Goal: Task Accomplishment & Management: Manage account settings

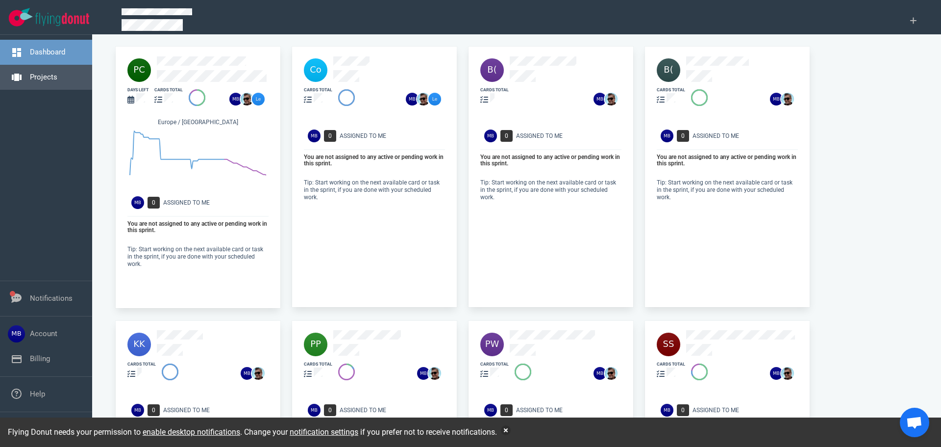
click at [57, 77] on link "Projects" at bounding box center [43, 77] width 27 height 9
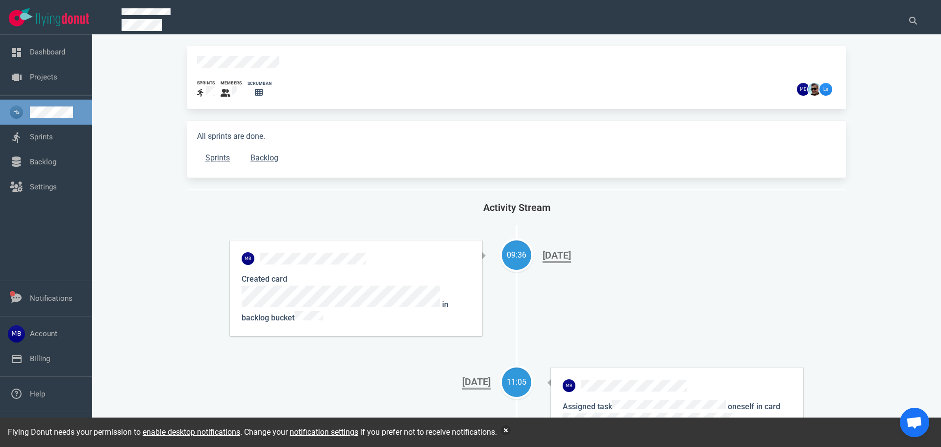
click at [30, 118] on link at bounding box center [57, 111] width 54 height 11
click at [30, 136] on link "Sprints" at bounding box center [41, 136] width 23 height 9
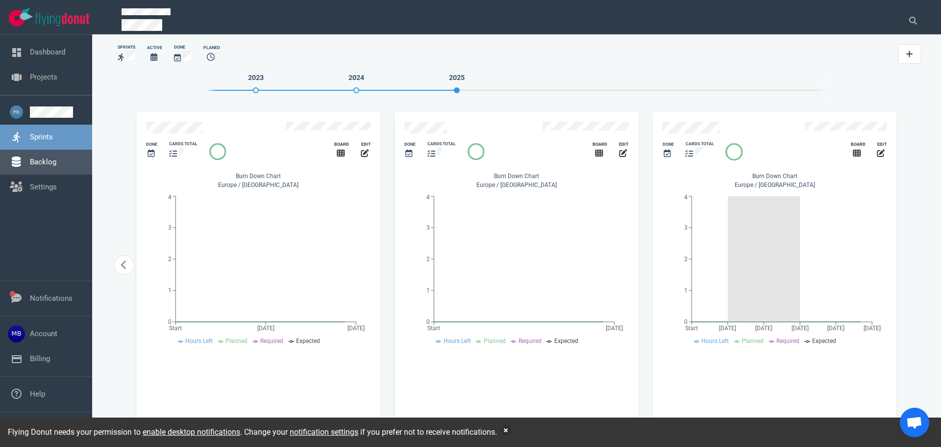
click at [30, 160] on link "Backlog" at bounding box center [43, 161] width 26 height 9
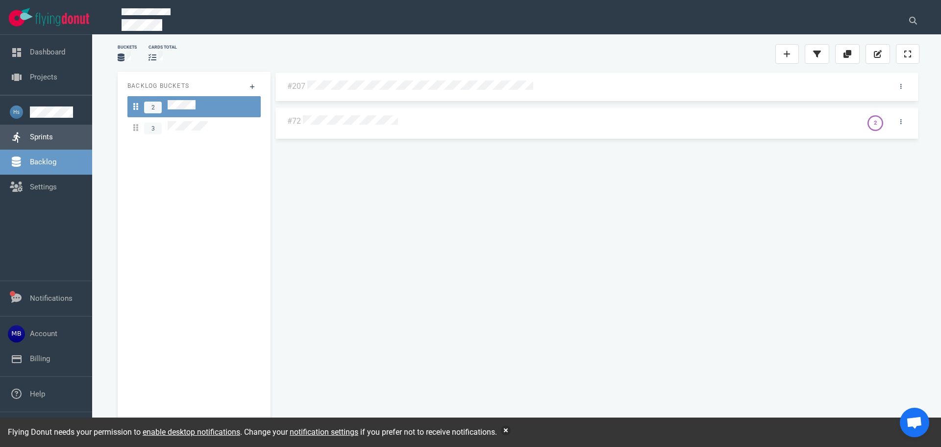
click at [30, 138] on link "Sprints" at bounding box center [41, 136] width 23 height 9
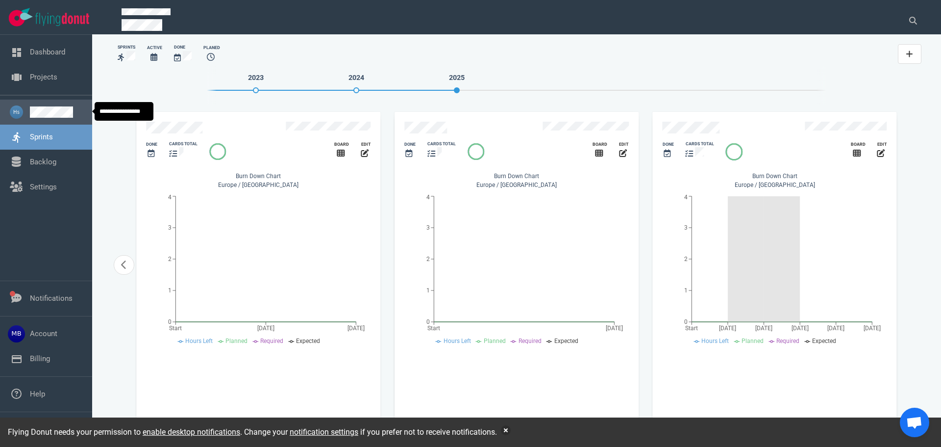
click at [30, 118] on link at bounding box center [57, 111] width 54 height 11
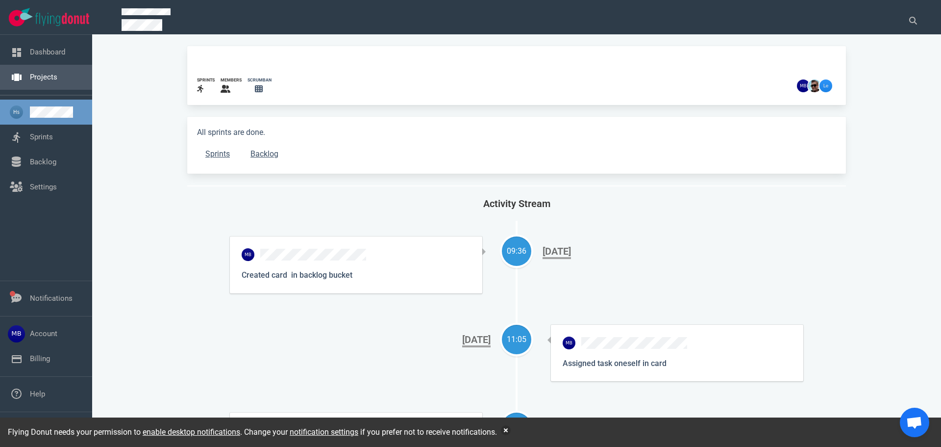
click at [40, 79] on link "Projects" at bounding box center [43, 77] width 27 height 9
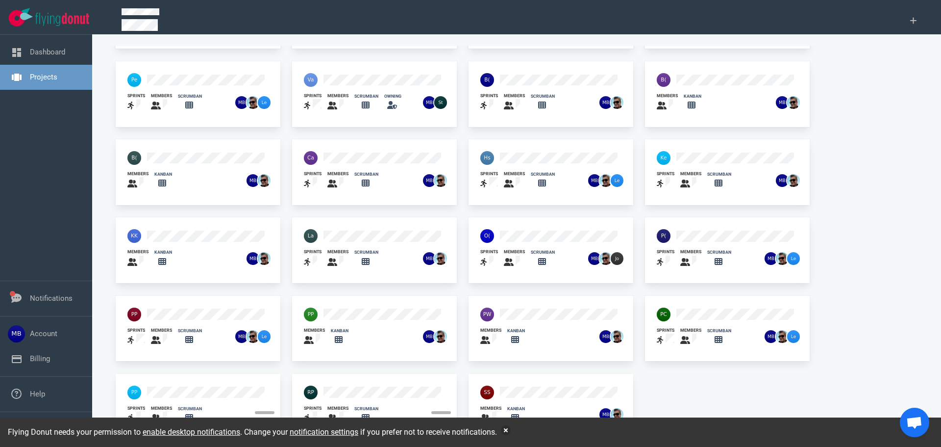
scroll to position [64, 0]
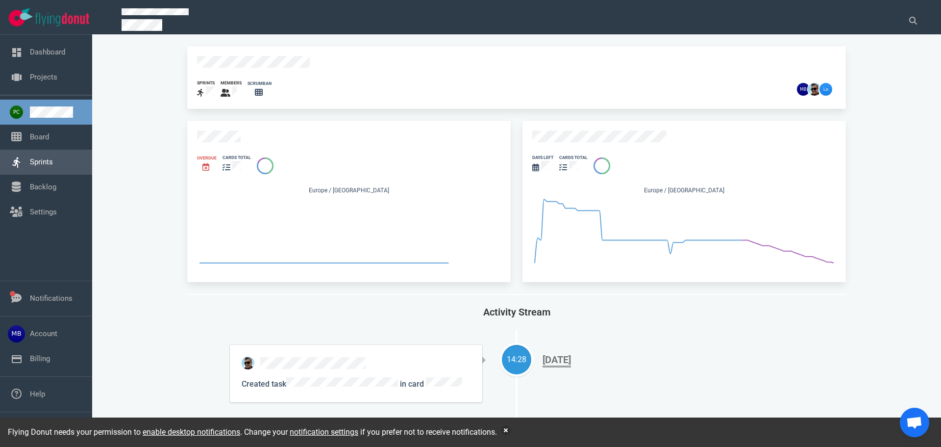
click at [30, 166] on link "Sprints" at bounding box center [41, 161] width 23 height 9
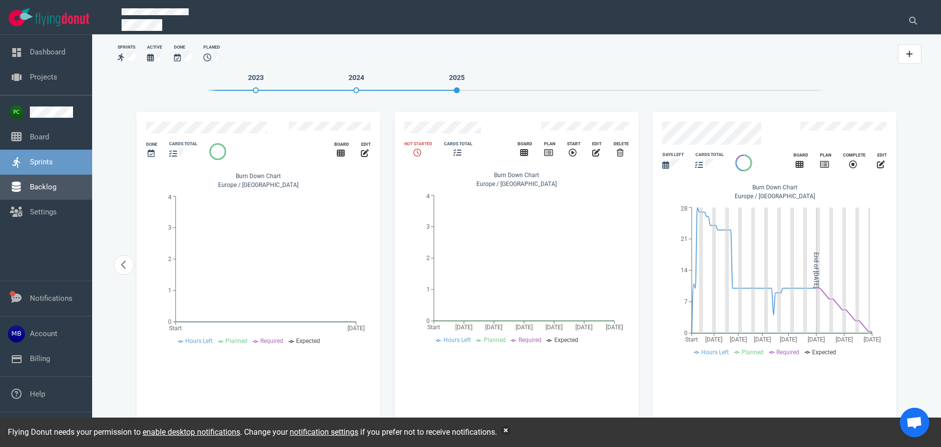
click at [56, 186] on link "Backlog" at bounding box center [43, 186] width 26 height 9
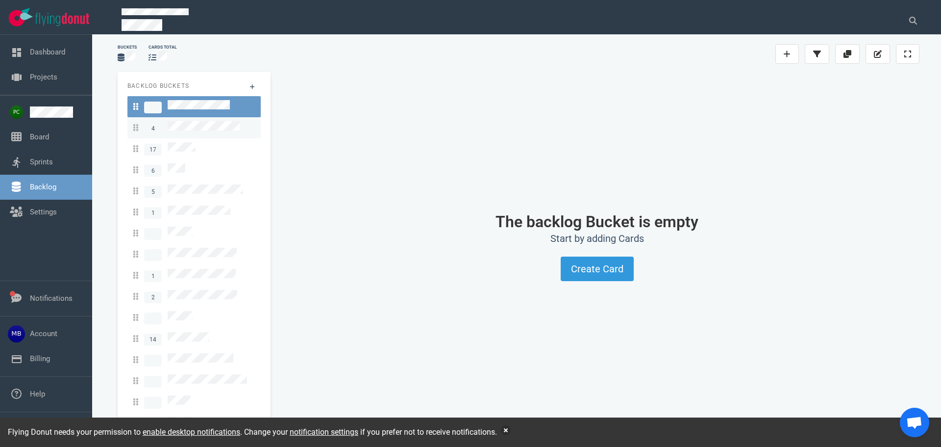
click at [196, 133] on link "4" at bounding box center [193, 127] width 133 height 21
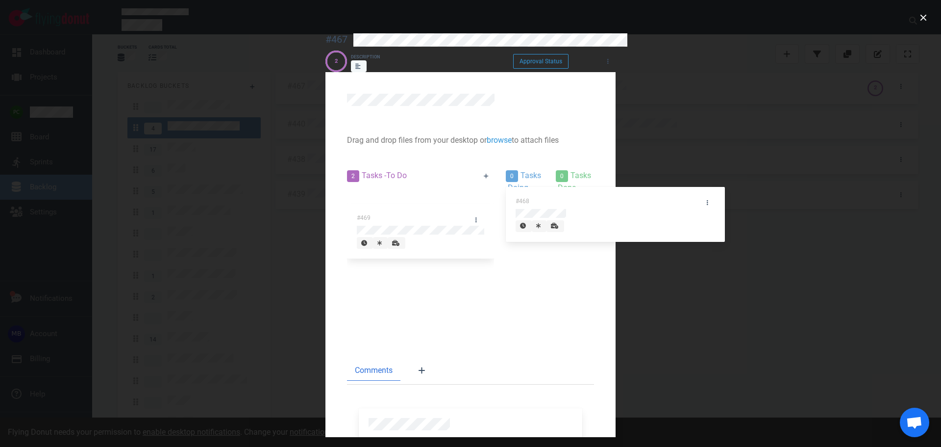
drag, startPoint x: 257, startPoint y: 201, endPoint x: 675, endPoint y: 202, distance: 418.3
click at [600, 202] on div "2 Tasks - To Do #468 #469 #468 0 Tasks - Doing 0 Tasks - Done" at bounding box center [470, 251] width 259 height 175
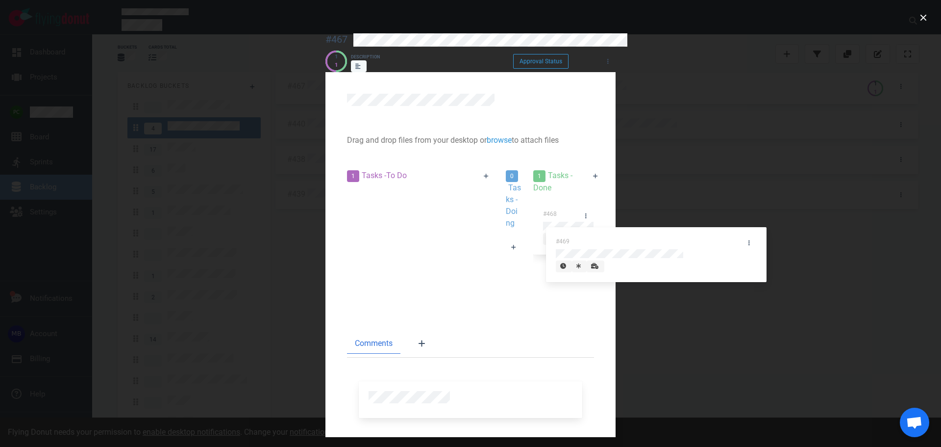
drag, startPoint x: 257, startPoint y: 203, endPoint x: 722, endPoint y: 222, distance: 465.3
click at [600, 242] on div "1 Tasks - To Do #469 #469 0 Tasks - Doing 1 Tasks - Done #468" at bounding box center [470, 238] width 259 height 148
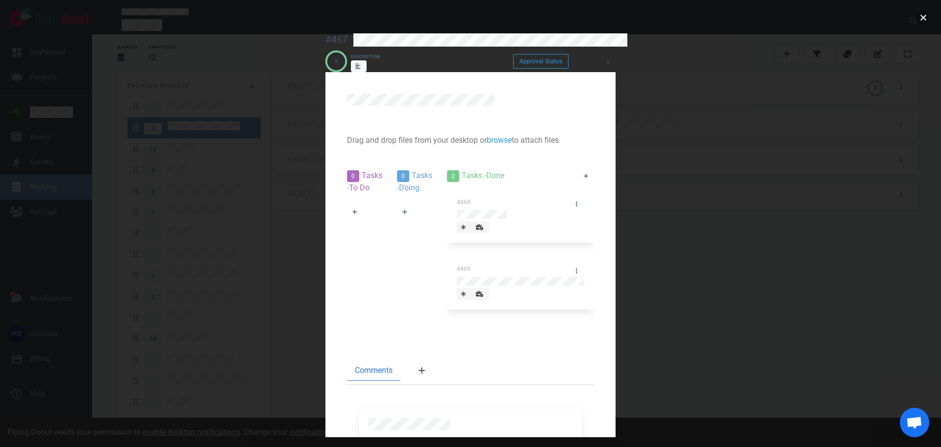
click at [927, 14] on button "close" at bounding box center [924, 18] width 16 height 16
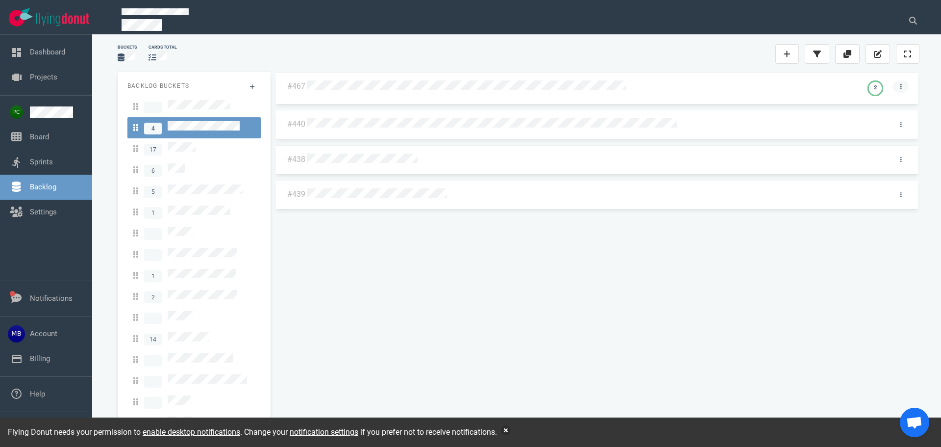
click at [901, 90] on link at bounding box center [901, 86] width 16 height 12
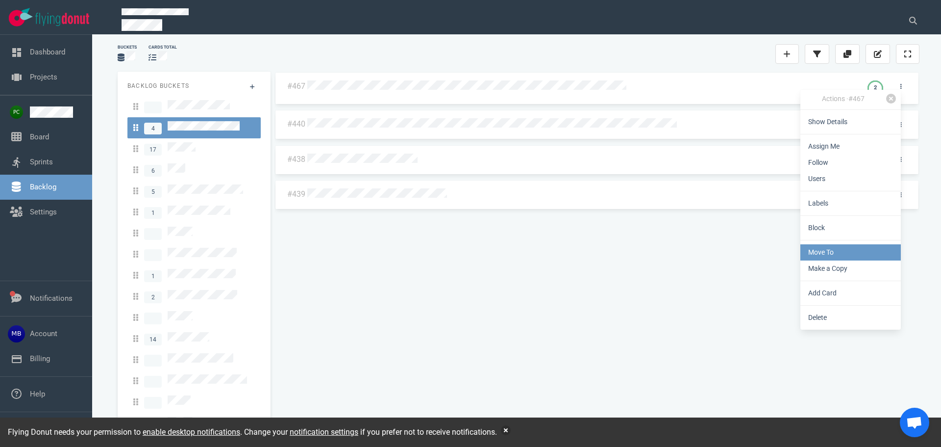
click at [839, 250] on link "Move To" at bounding box center [851, 252] width 101 height 16
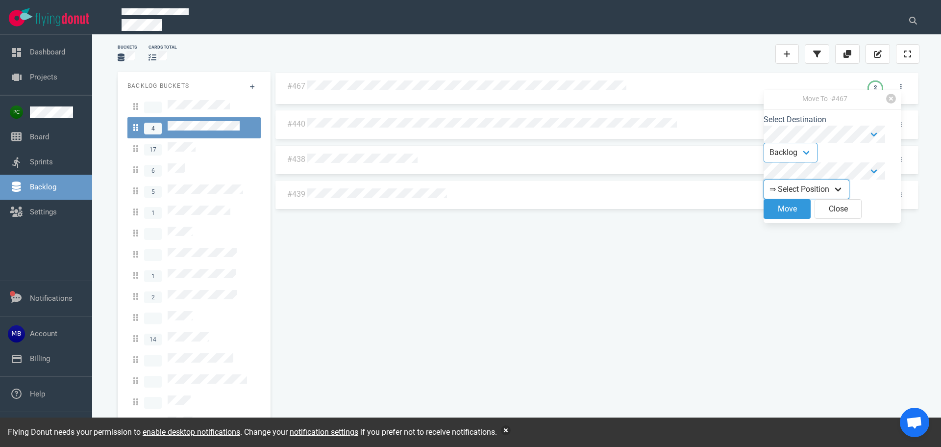
click at [831, 184] on select "⇒ Select Position Top Bottom" at bounding box center [807, 189] width 86 height 20
click at [816, 155] on select "Backlog Sprint" at bounding box center [791, 153] width 54 height 20
click at [854, 214] on button "Close" at bounding box center [838, 209] width 47 height 20
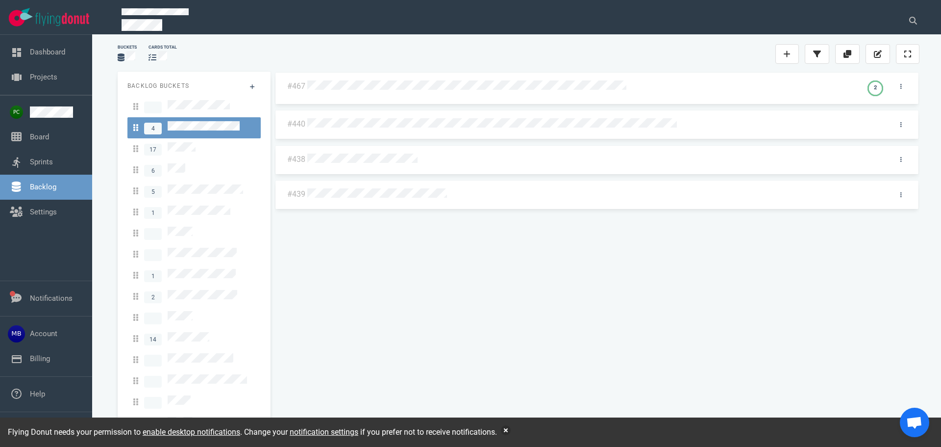
click at [904, 94] on div at bounding box center [903, 87] width 25 height 24
click at [902, 92] on link at bounding box center [901, 86] width 16 height 12
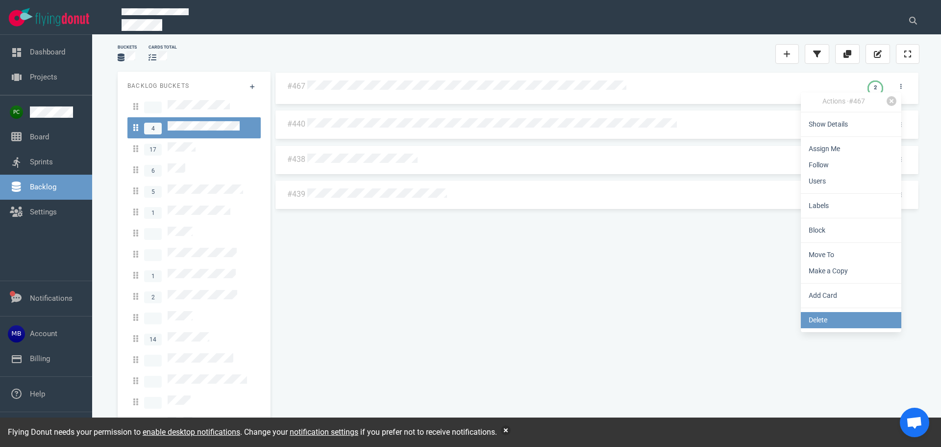
click at [843, 317] on link "Delete" at bounding box center [851, 320] width 101 height 16
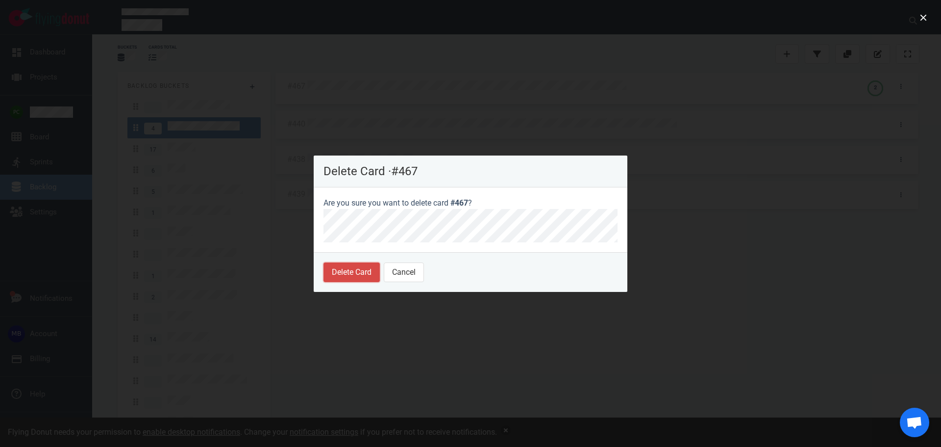
click at [368, 267] on button "Delete Card" at bounding box center [352, 272] width 56 height 20
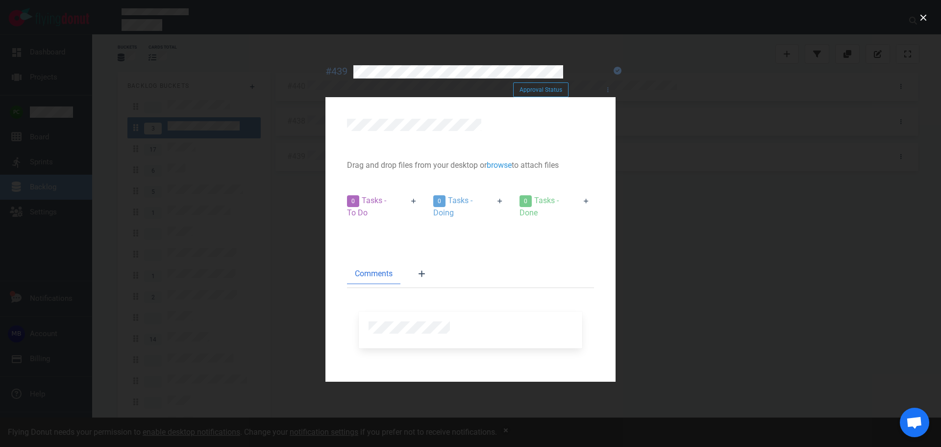
click at [934, 8] on div at bounding box center [470, 223] width 941 height 447
click at [928, 16] on button "close" at bounding box center [924, 18] width 16 height 16
